Goal: Task Accomplishment & Management: Use online tool/utility

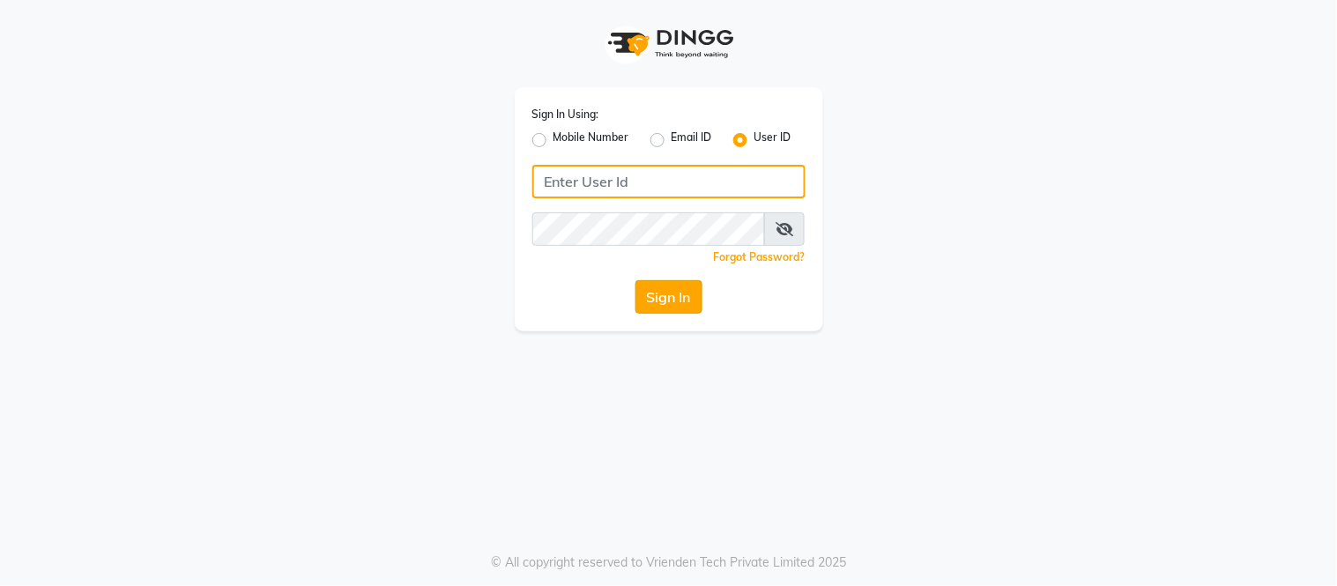
type input "tress & beyond"
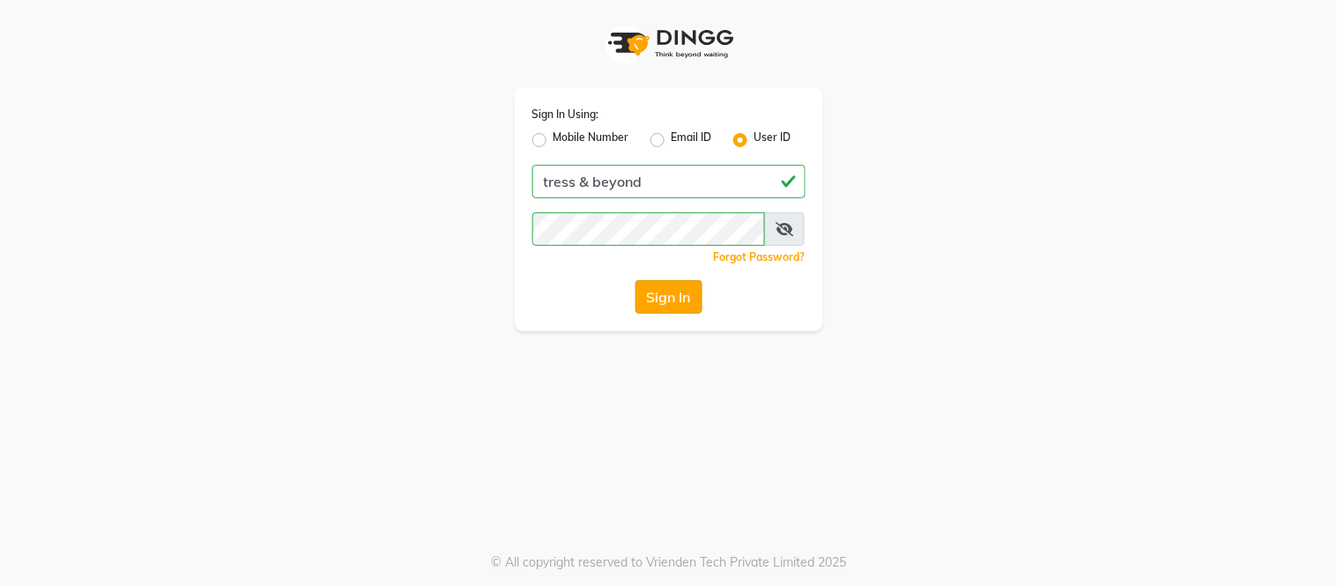
click at [676, 305] on button "Sign In" at bounding box center [668, 296] width 67 height 33
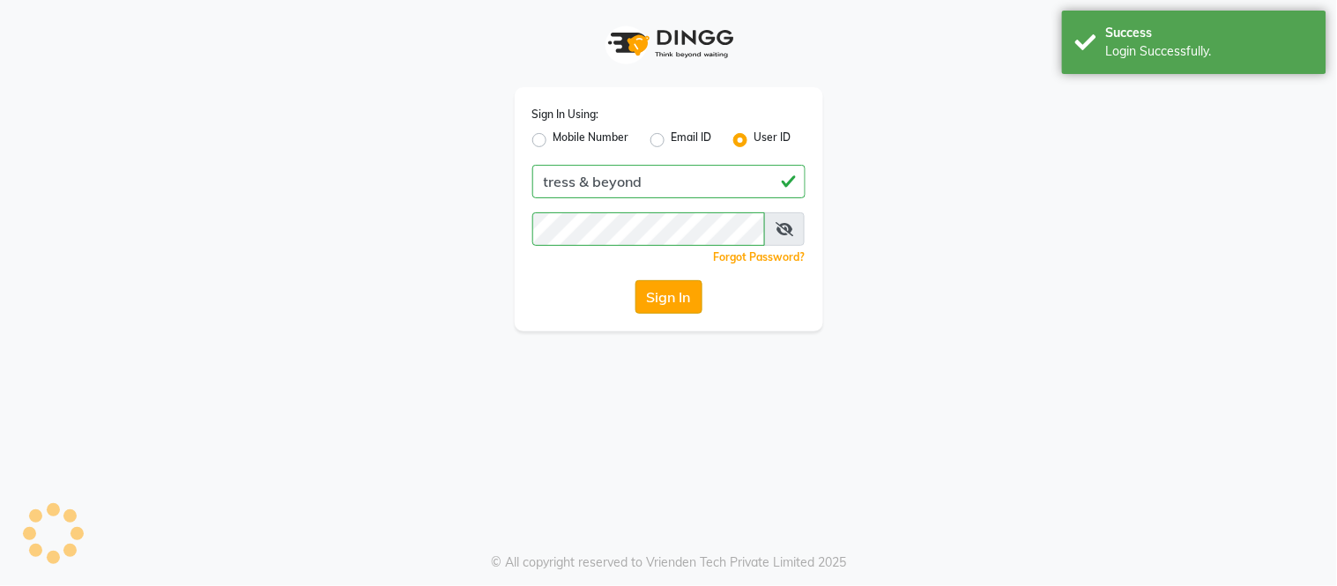
select select "service"
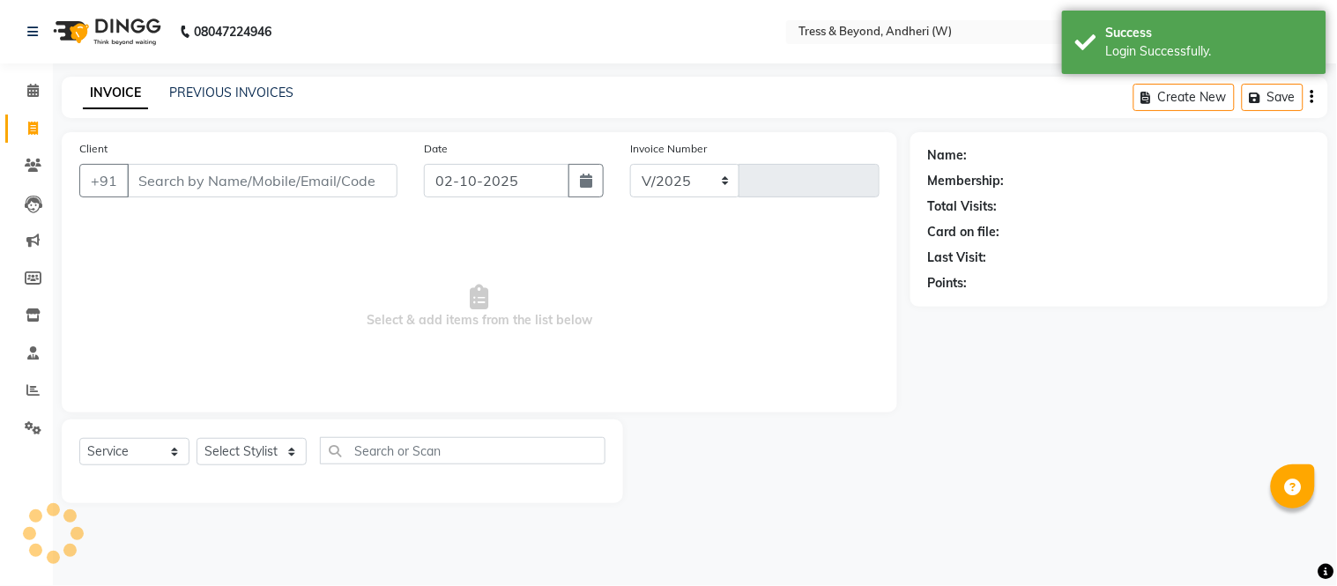
select select "4368"
type input "0469"
